Goal: Information Seeking & Learning: Learn about a topic

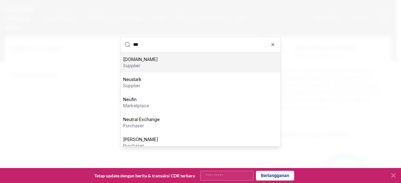
type input "***"
click at [164, 66] on div "[DOMAIN_NAME] supplier" at bounding box center [201, 62] width 160 height 20
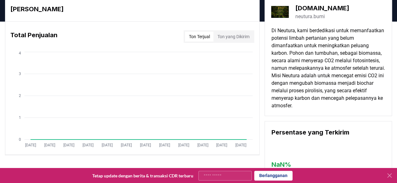
scroll to position [31, 0]
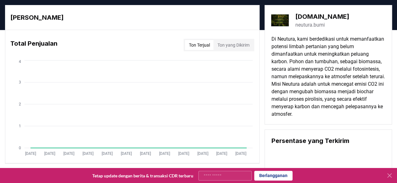
click at [302, 28] on font "neutura.bumi" at bounding box center [309, 25] width 29 height 6
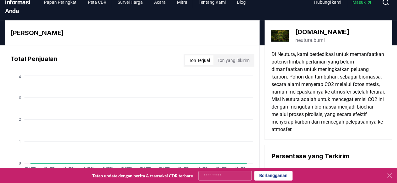
scroll to position [0, 0]
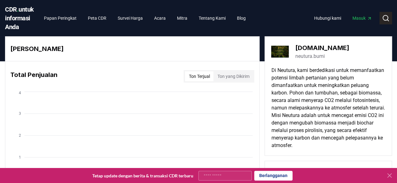
click at [384, 22] on icon at bounding box center [386, 18] width 8 height 8
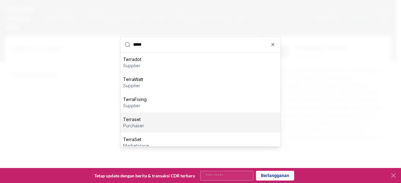
type input "*****"
click at [183, 127] on div "Terraset purchaser" at bounding box center [201, 123] width 160 height 20
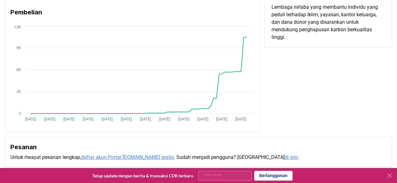
scroll to position [31, 0]
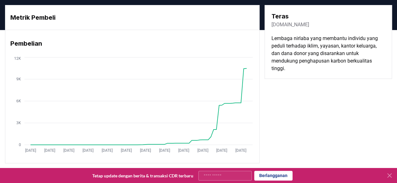
click at [280, 28] on font "[DOMAIN_NAME]" at bounding box center [290, 25] width 38 height 6
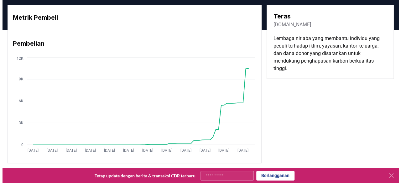
scroll to position [0, 0]
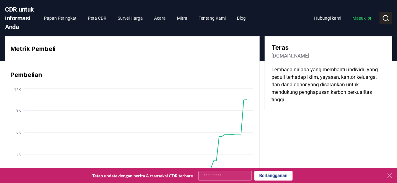
click at [390, 22] on button "Mencari" at bounding box center [385, 18] width 13 height 13
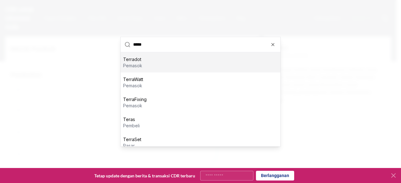
click at [191, 46] on input "*****" at bounding box center [205, 44] width 144 height 15
type input "*"
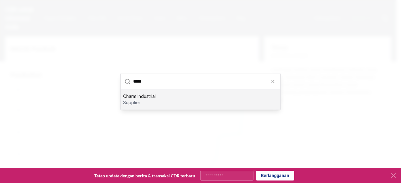
type input "*****"
click at [156, 98] on p "Charm Industrial" at bounding box center [139, 96] width 33 height 6
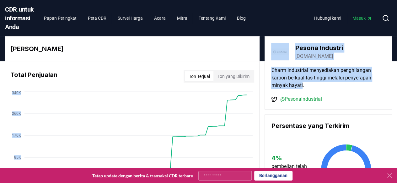
drag, startPoint x: 302, startPoint y: 94, endPoint x: 250, endPoint y: 94, distance: 52.4
click at [250, 94] on div "Metrik Pemasok Total Penjualan Ton Terjual Ton yang Dikirim [DATE] [DATE] [DATE…" at bounding box center [198, 119] width 387 height 167
click at [315, 85] on font "Charm Industrial menyediakan penghilangan karbon berkualitas tinggi melalui pen…" at bounding box center [321, 77] width 100 height 21
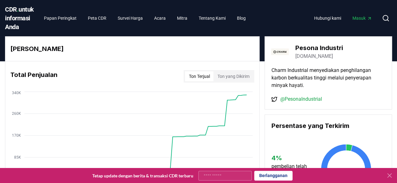
click at [307, 59] on font "[DOMAIN_NAME]" at bounding box center [314, 56] width 38 height 6
click at [313, 59] on font "[DOMAIN_NAME]" at bounding box center [314, 56] width 38 height 6
